Goal: Transaction & Acquisition: Purchase product/service

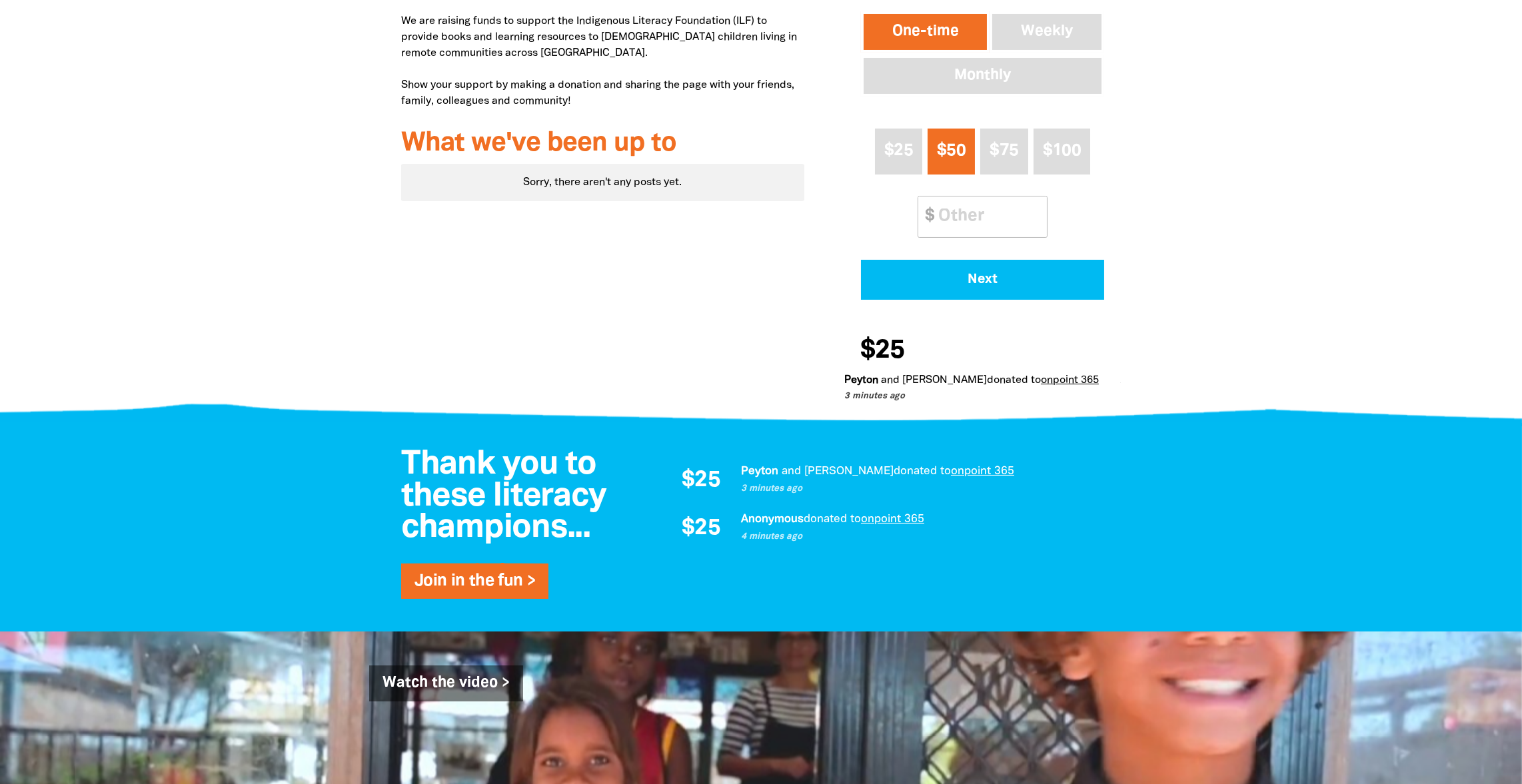
scroll to position [400, 0]
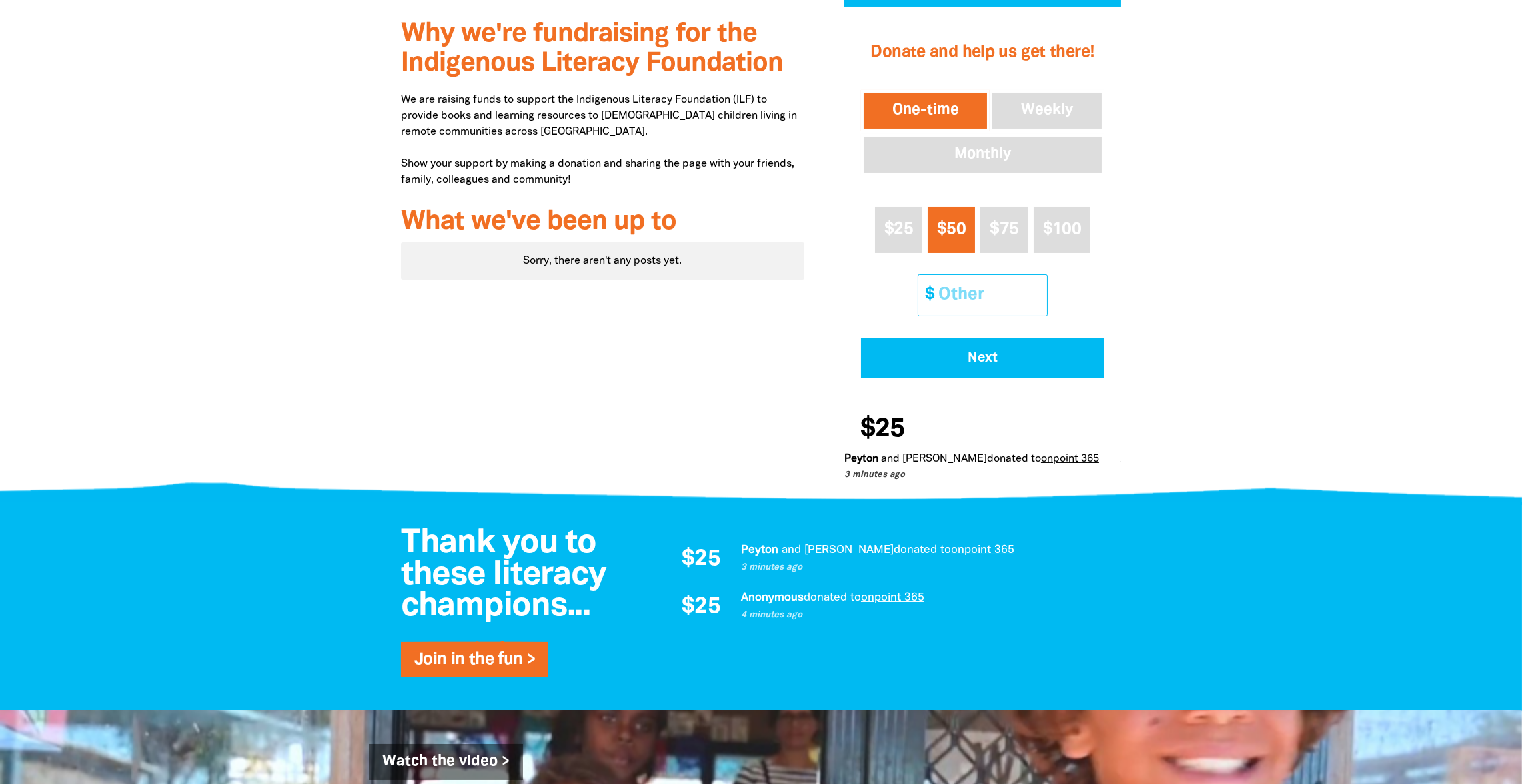
click at [1005, 292] on input "Other Amount" at bounding box center [987, 295] width 118 height 41
click at [1251, 289] on div at bounding box center [761, 251] width 1522 height 489
click at [1201, 394] on div at bounding box center [761, 251] width 1522 height 489
click at [965, 284] on input "Other Amount" at bounding box center [987, 295] width 118 height 41
click at [1191, 280] on div at bounding box center [761, 251] width 1522 height 489
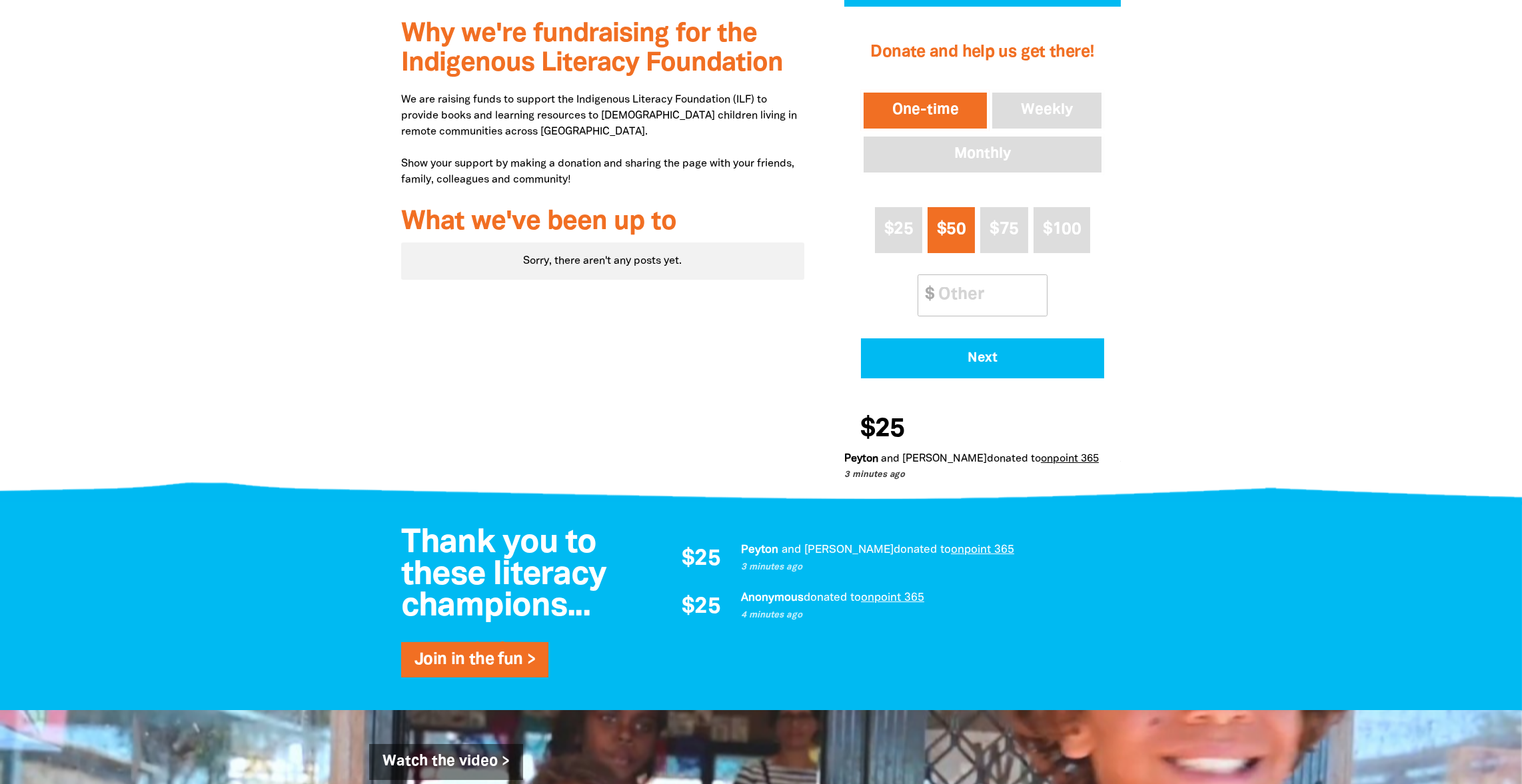
click at [945, 222] on span "$50" at bounding box center [951, 229] width 29 height 15
click at [962, 292] on input "Other Amount" at bounding box center [987, 295] width 118 height 41
drag, startPoint x: 1128, startPoint y: 272, endPoint x: 1076, endPoint y: 250, distance: 56.5
click at [1128, 272] on div "1 2 3 Donate and help us get there! One-time Weekly Monthly $25 $50 $75 $100 Ot…" at bounding box center [982, 251] width 317 height 489
click at [902, 222] on span "$25" at bounding box center [899, 229] width 29 height 15
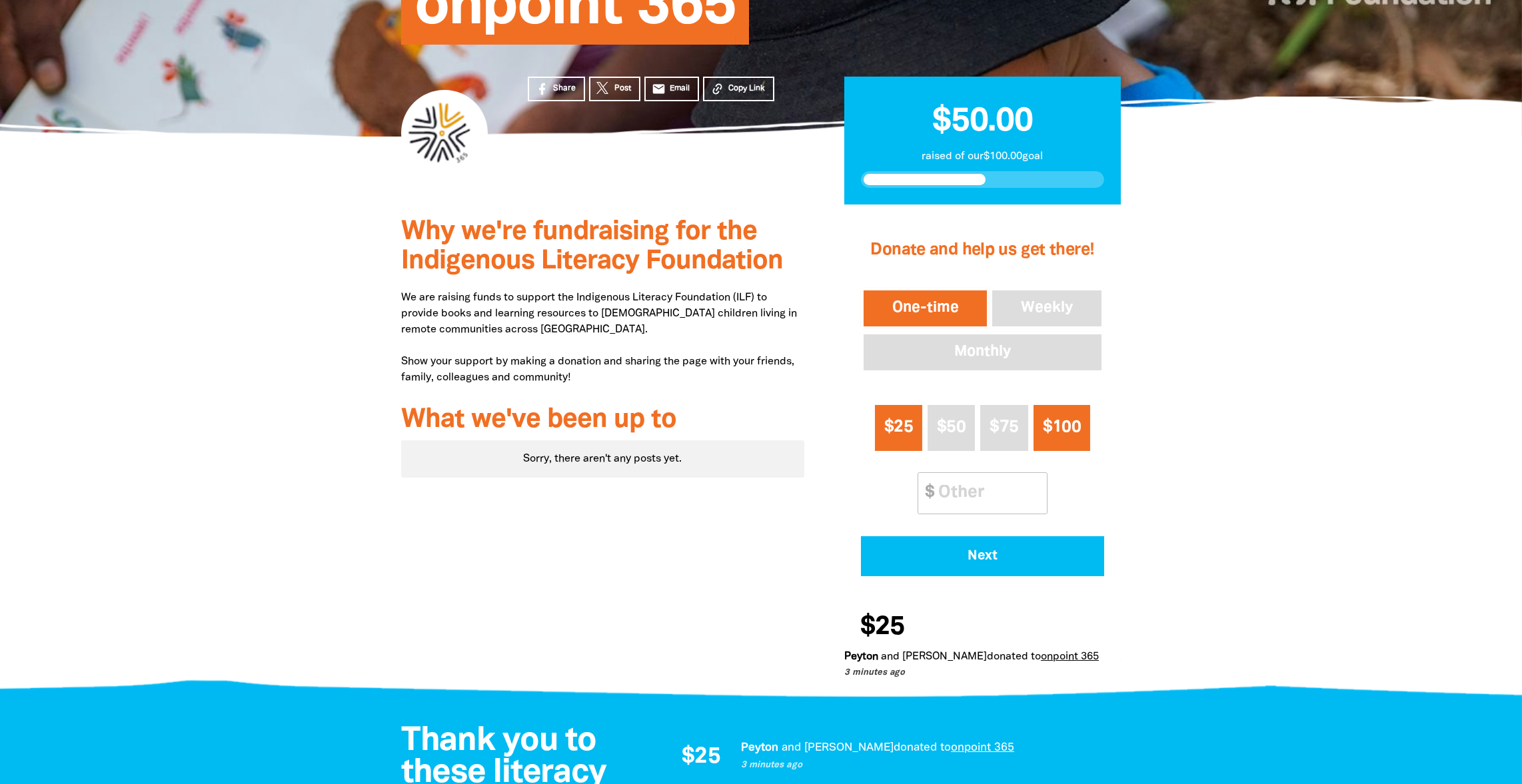
scroll to position [200, 0]
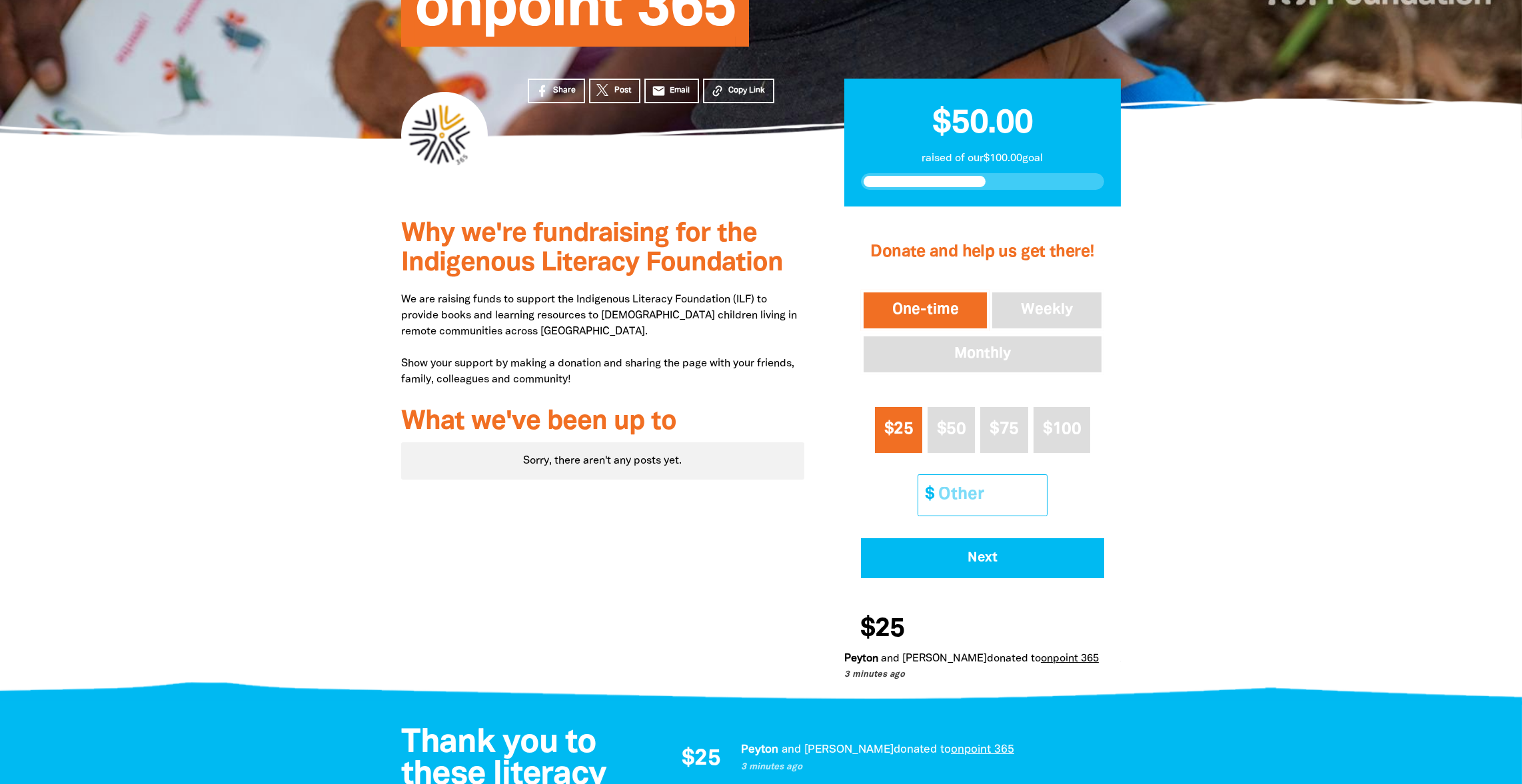
click at [968, 503] on input "Other Amount" at bounding box center [987, 494] width 118 height 41
type input "20"
click at [1147, 463] on div "Why we're fundraising for the Indigenous Literacy Foundation We are raising fun…" at bounding box center [761, 451] width 800 height 489
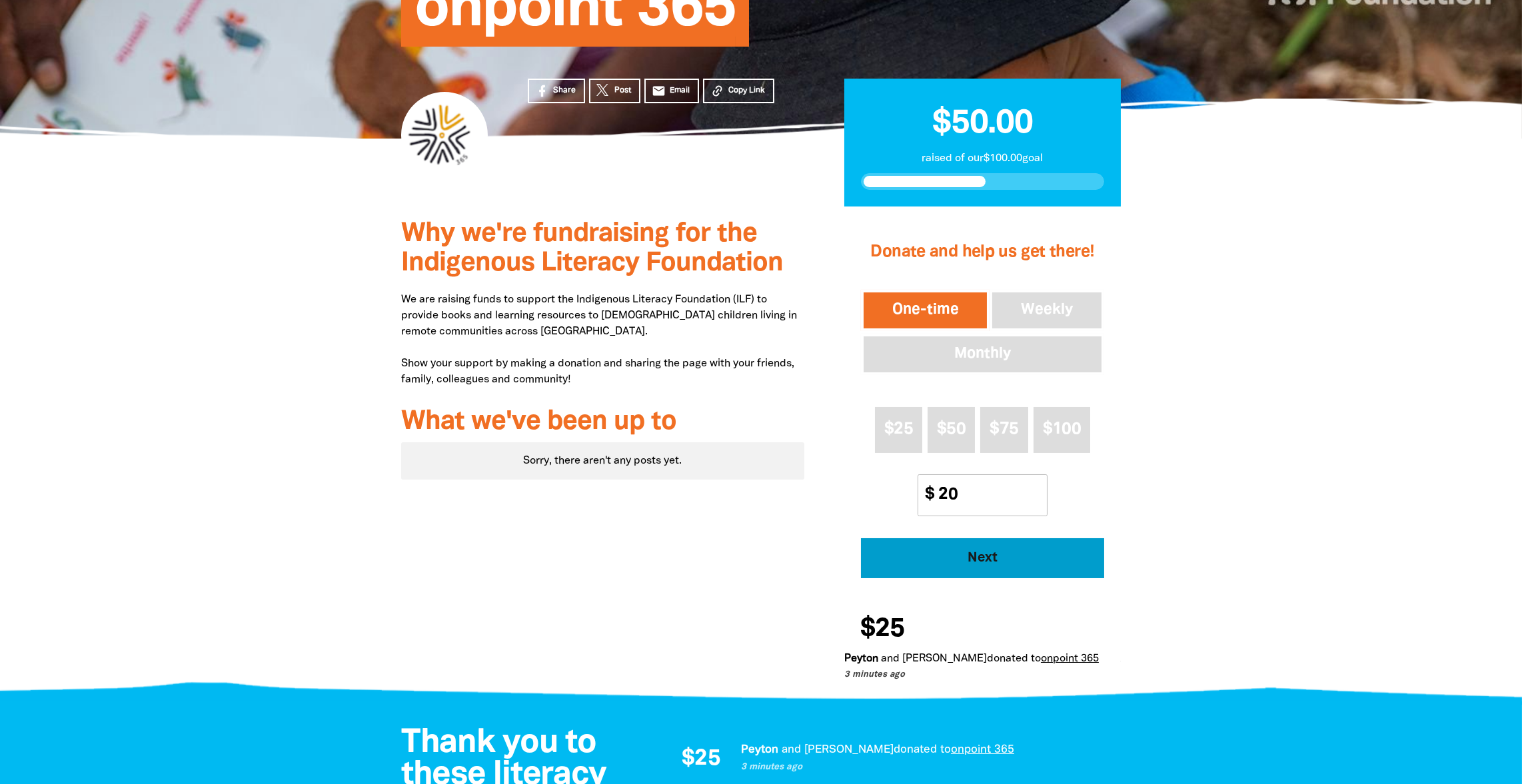
click at [1003, 557] on span "Next" at bounding box center [982, 557] width 207 height 13
select select "AU"
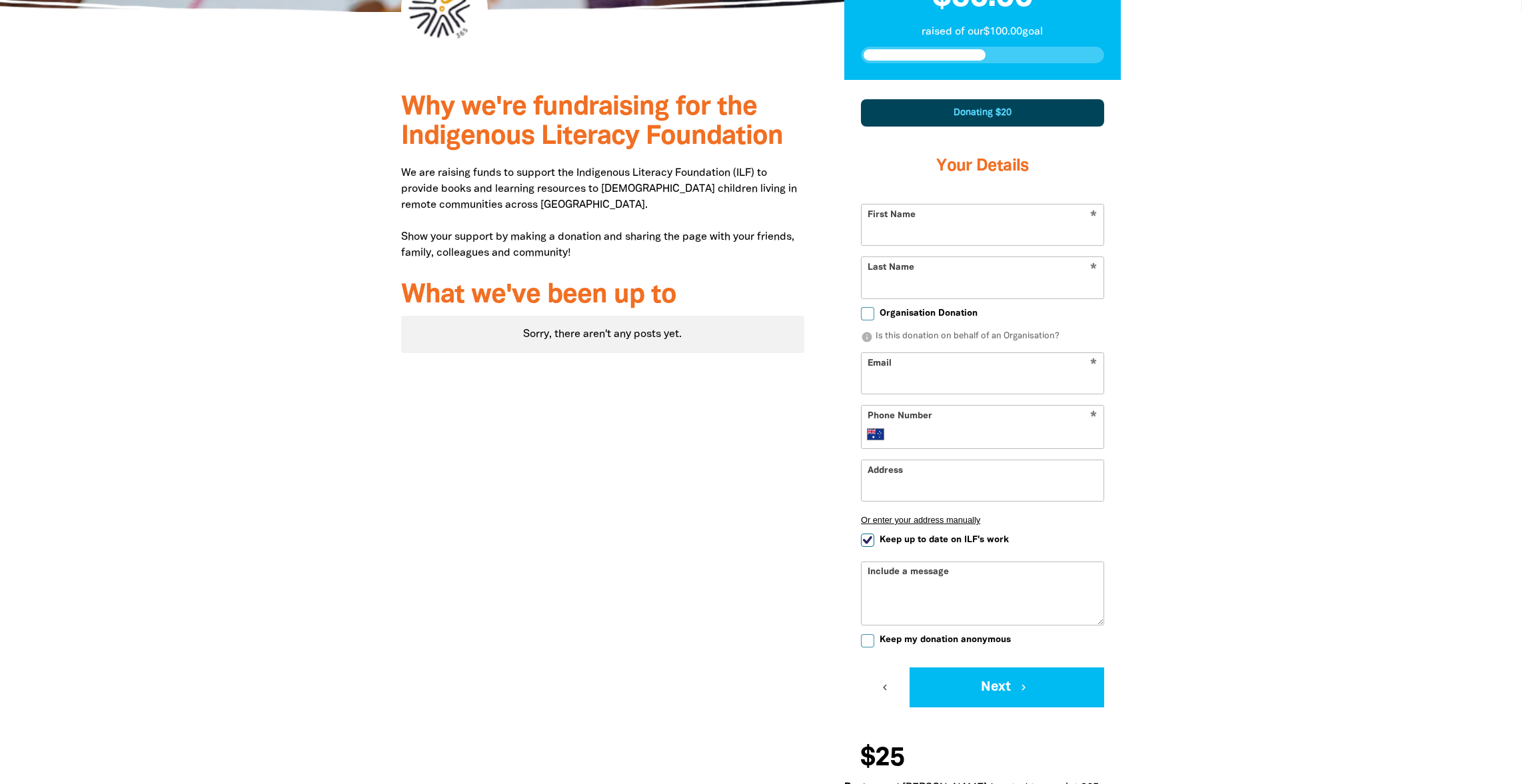
scroll to position [336, 0]
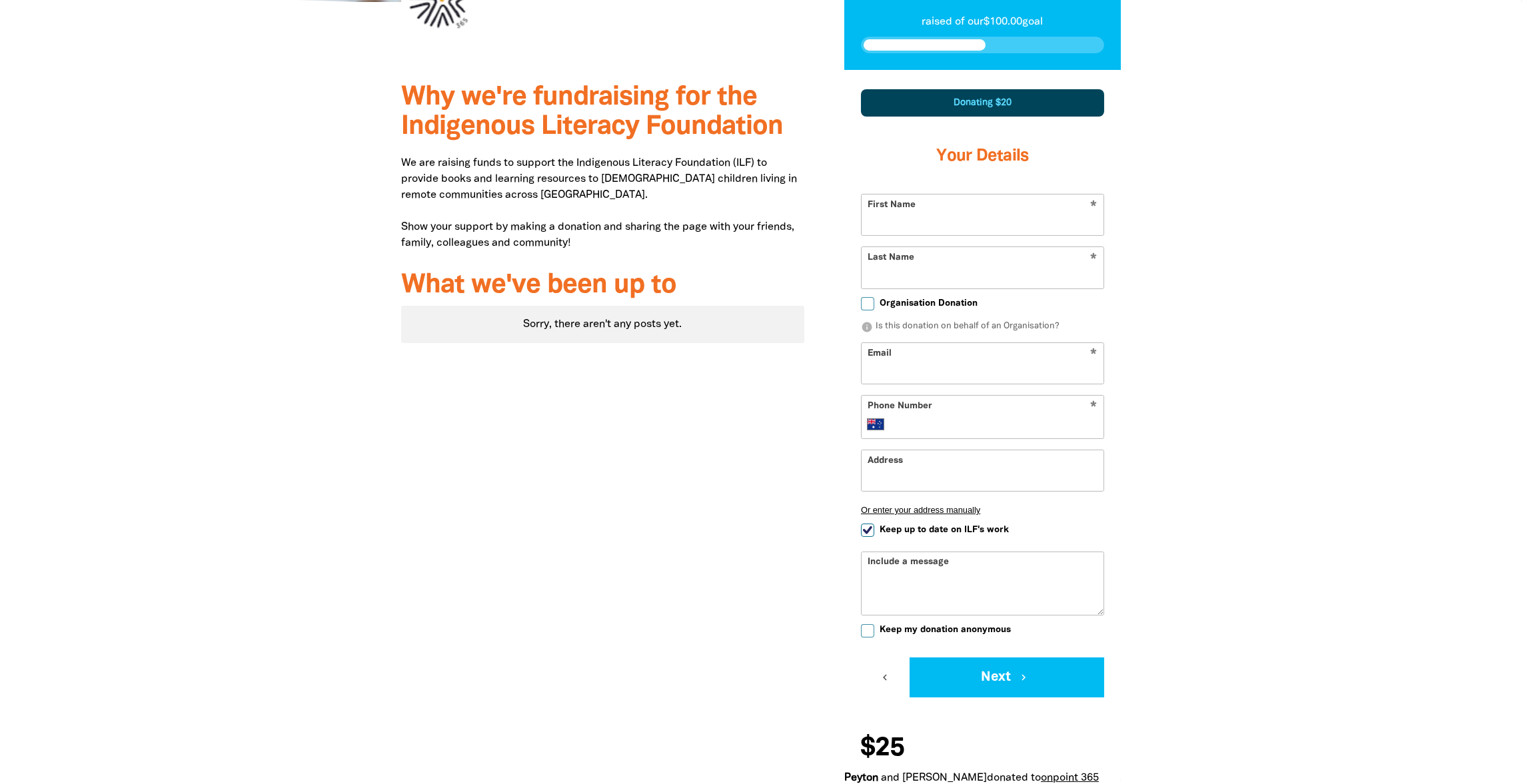
click at [913, 218] on input "First Name" at bounding box center [982, 215] width 242 height 41
type input "Chantelle"
type input "[PERSON_NAME]"
type input "[EMAIL_ADDRESS][PERSON_NAME][DOMAIN_NAME]"
type input "[PHONE_NUMBER]"
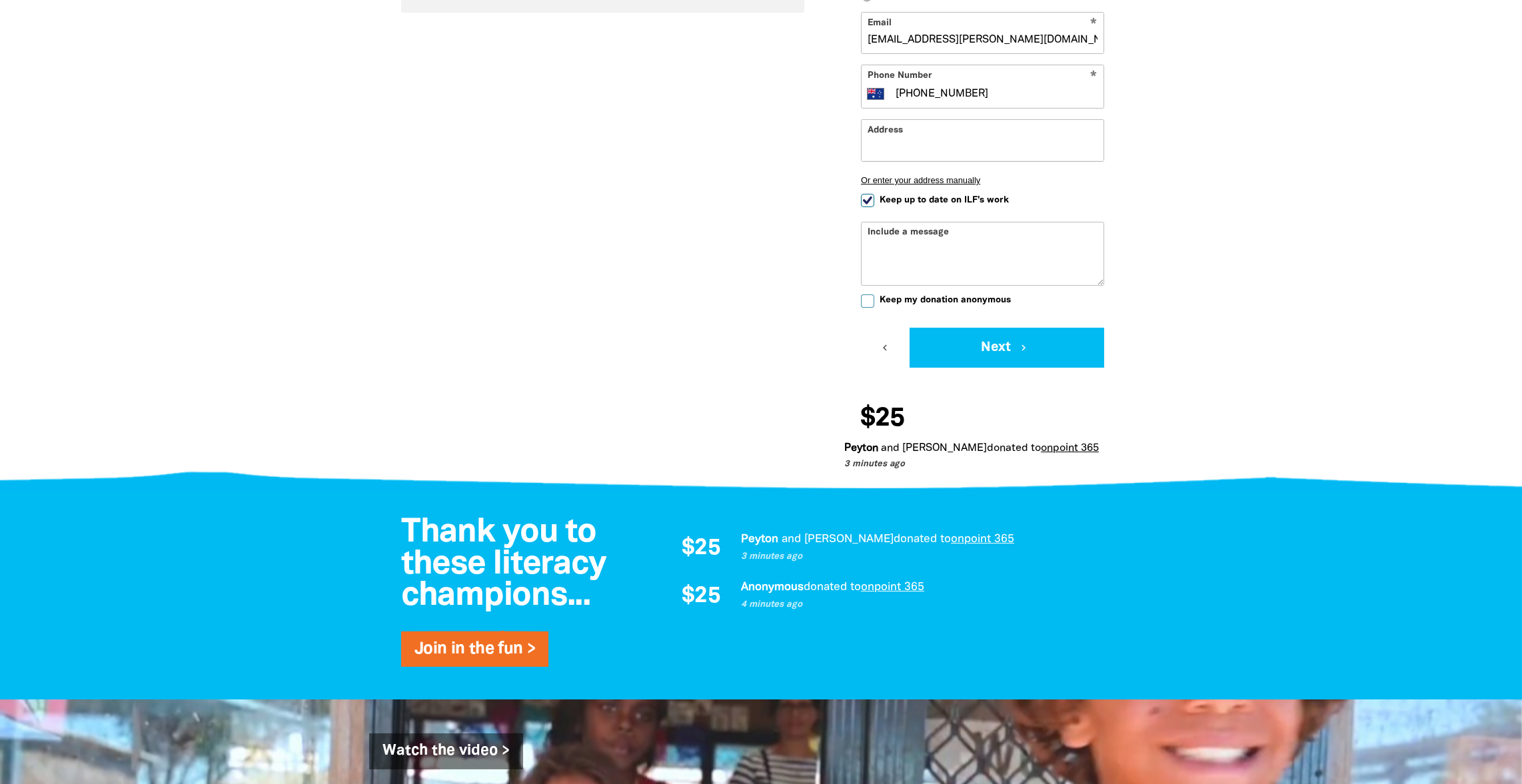
scroll to position [671, 0]
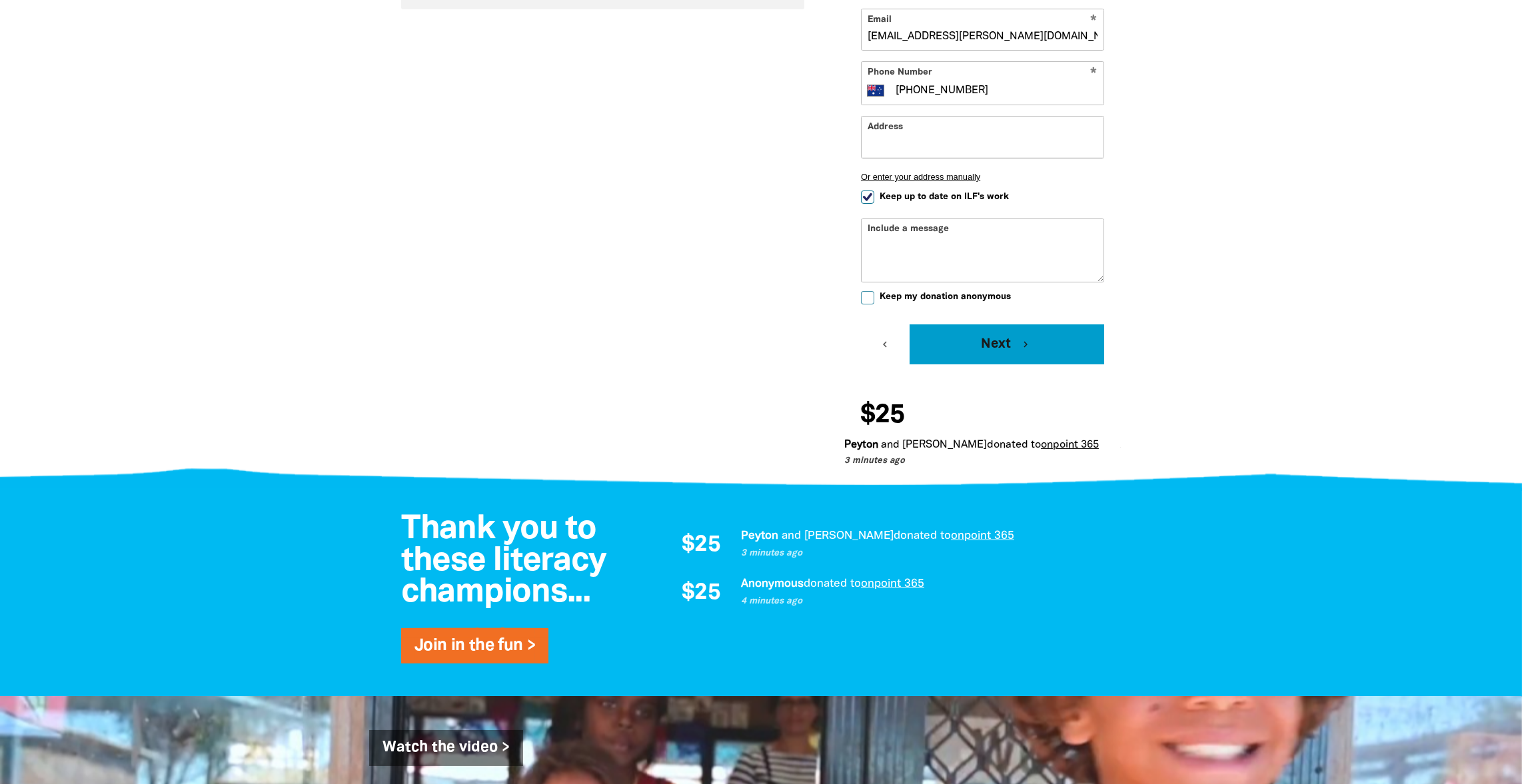
click at [1008, 346] on button "Next chevron_right" at bounding box center [1007, 344] width 195 height 40
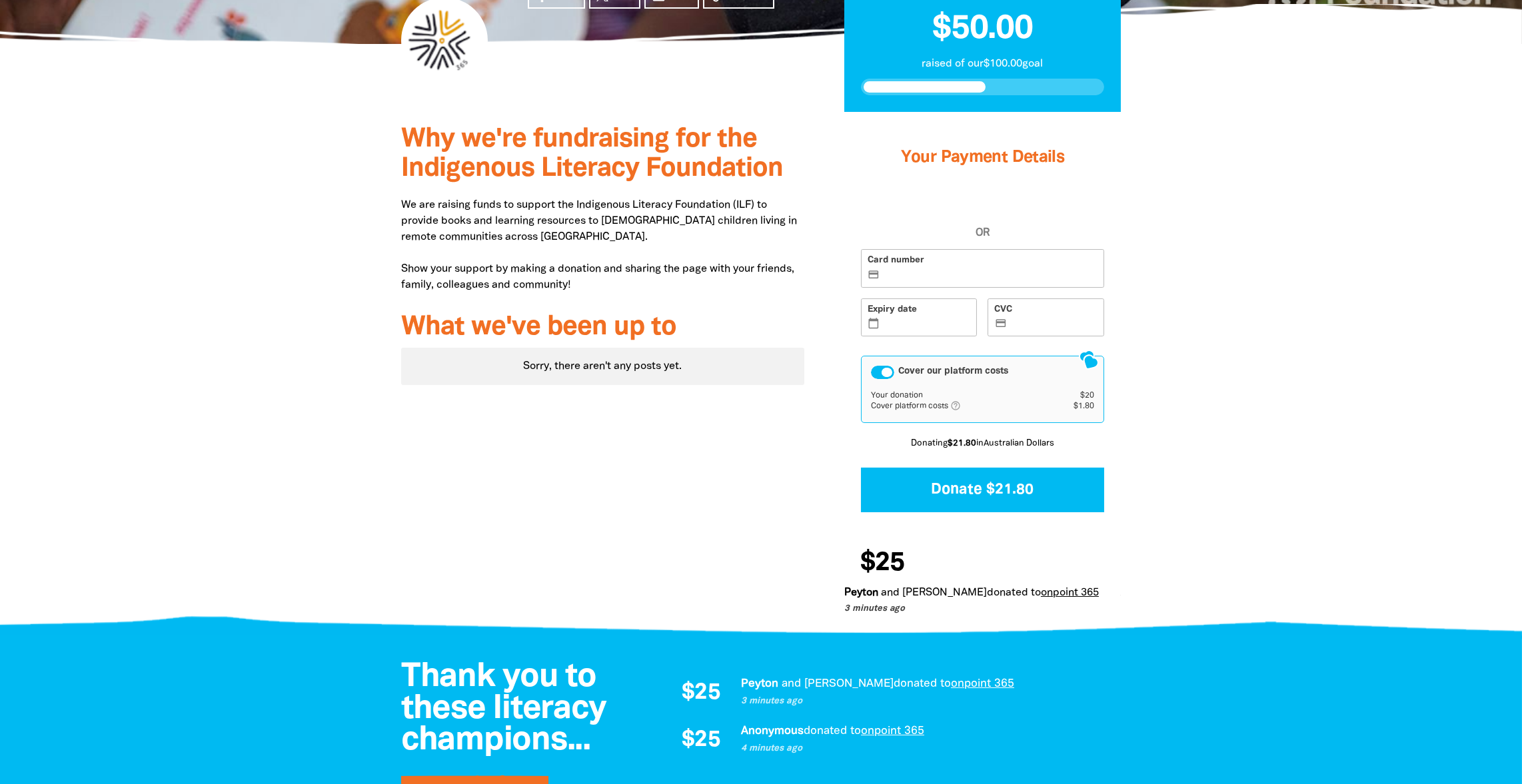
scroll to position [217, 0]
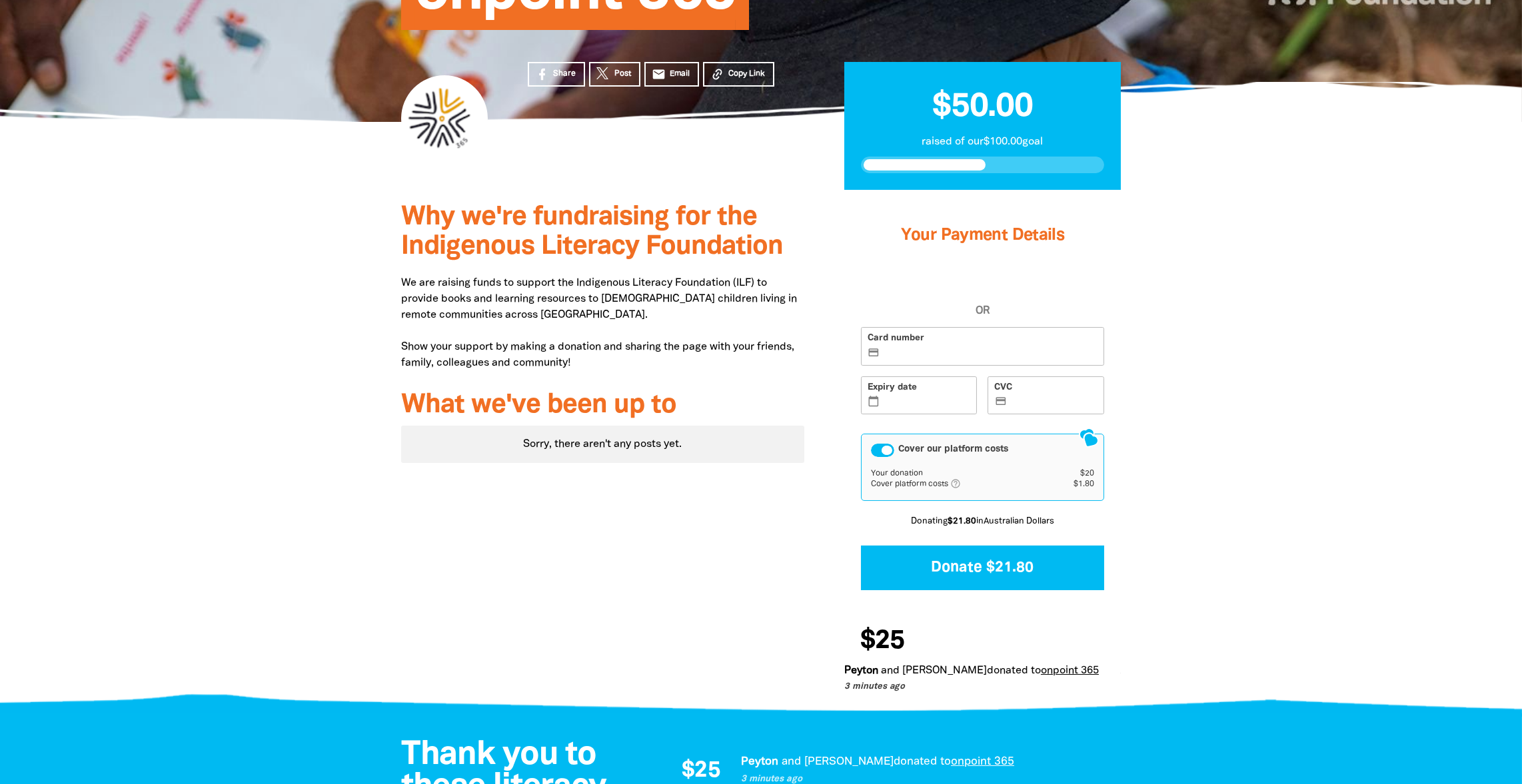
drag, startPoint x: 1245, startPoint y: 446, endPoint x: 1235, endPoint y: 447, distance: 10.0
click at [1245, 446] on div at bounding box center [761, 449] width 1522 height 517
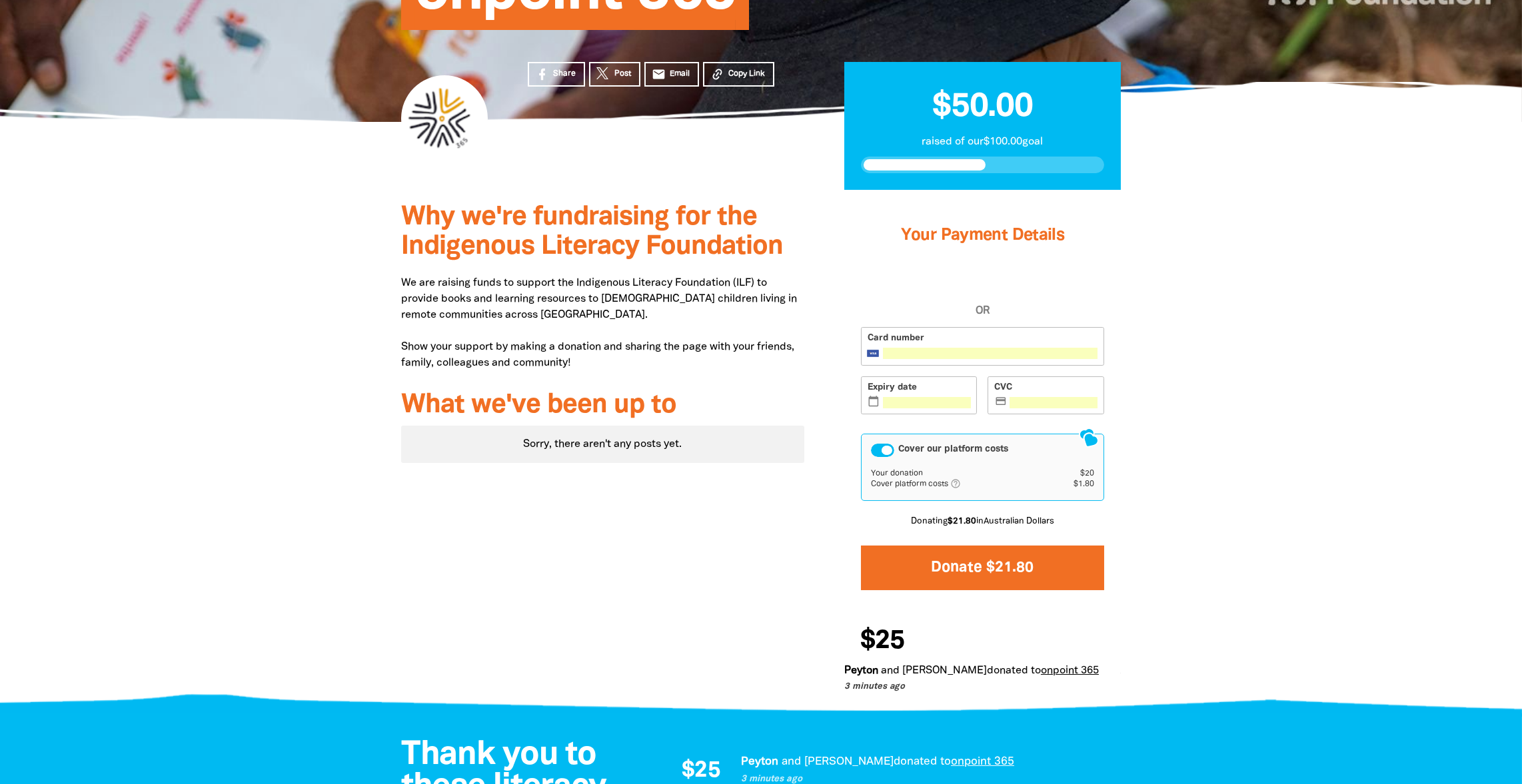
click at [959, 565] on button "Donate $21.80" at bounding box center [982, 567] width 243 height 45
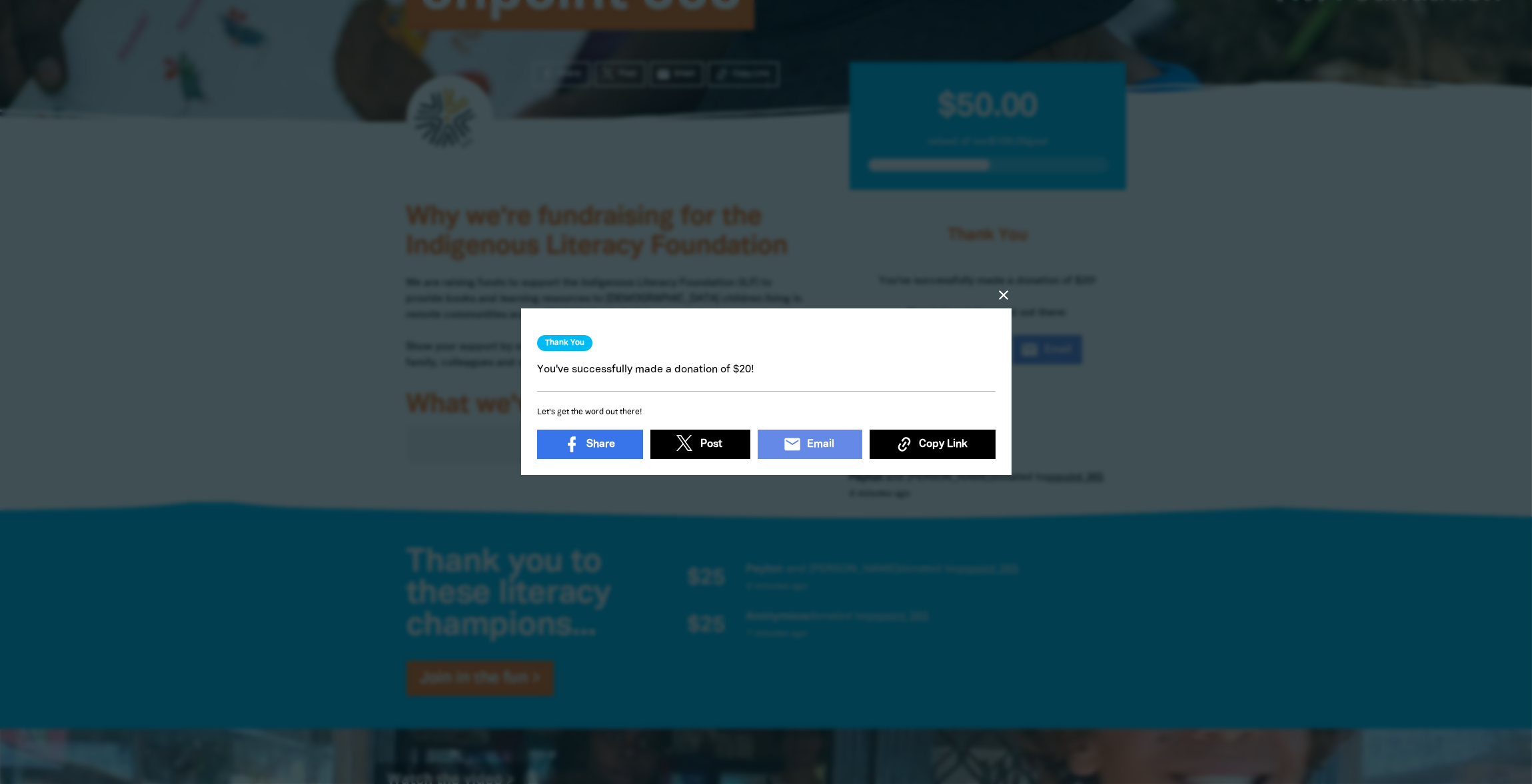
click at [1001, 292] on icon "close" at bounding box center [1003, 295] width 16 height 16
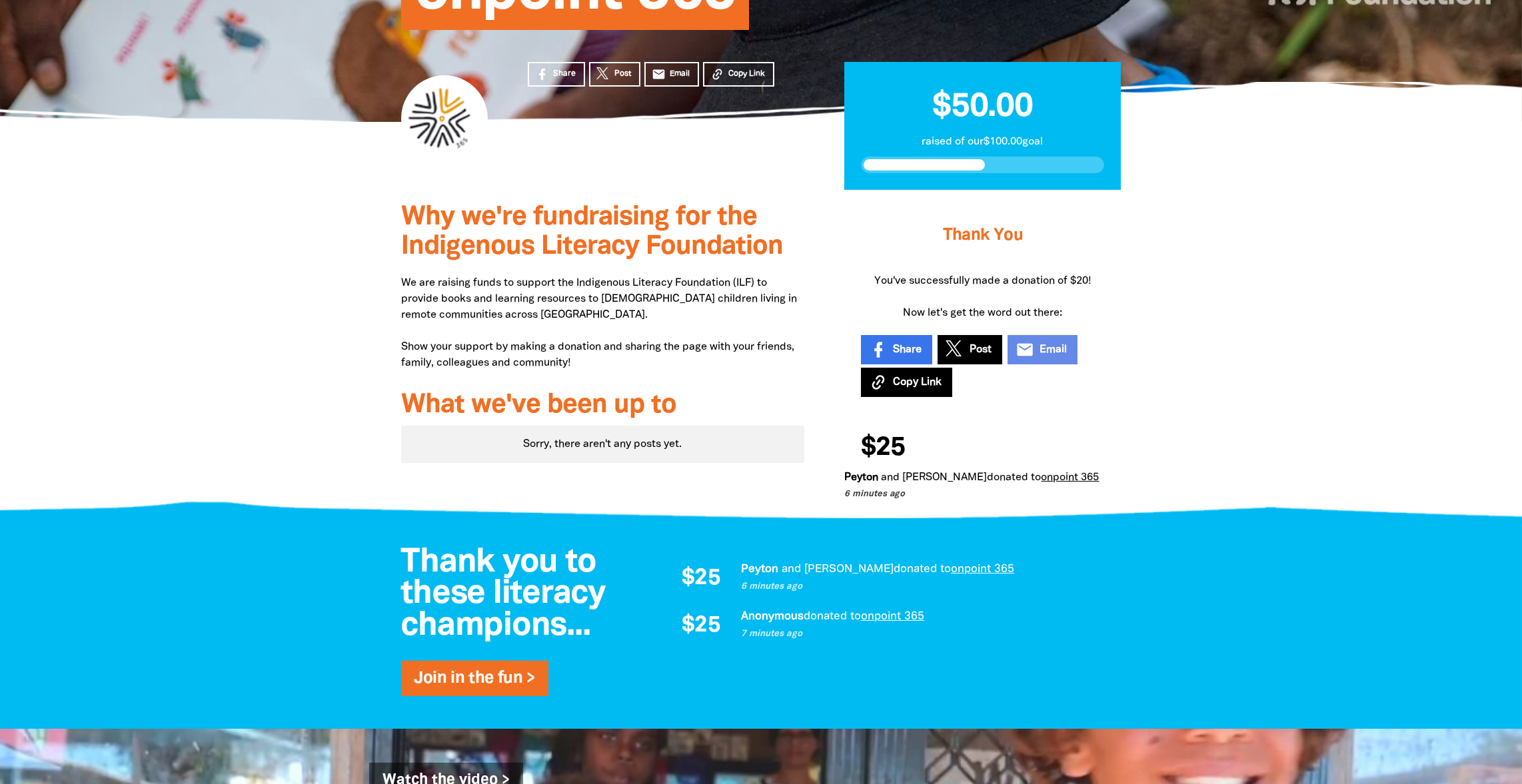
click at [1272, 264] on div at bounding box center [761, 351] width 1522 height 323
